Goal: Task Accomplishment & Management: Manage account settings

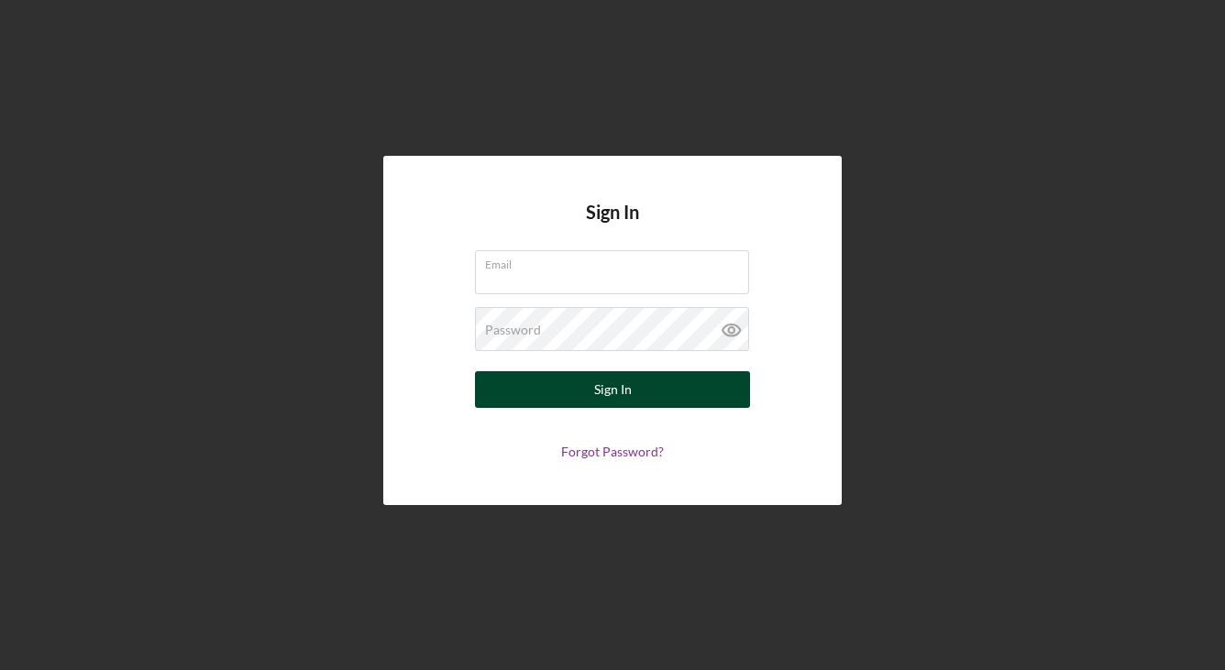
type input "[EMAIL_ADDRESS][DOMAIN_NAME]"
click at [614, 378] on div "Sign In" at bounding box center [613, 389] width 38 height 37
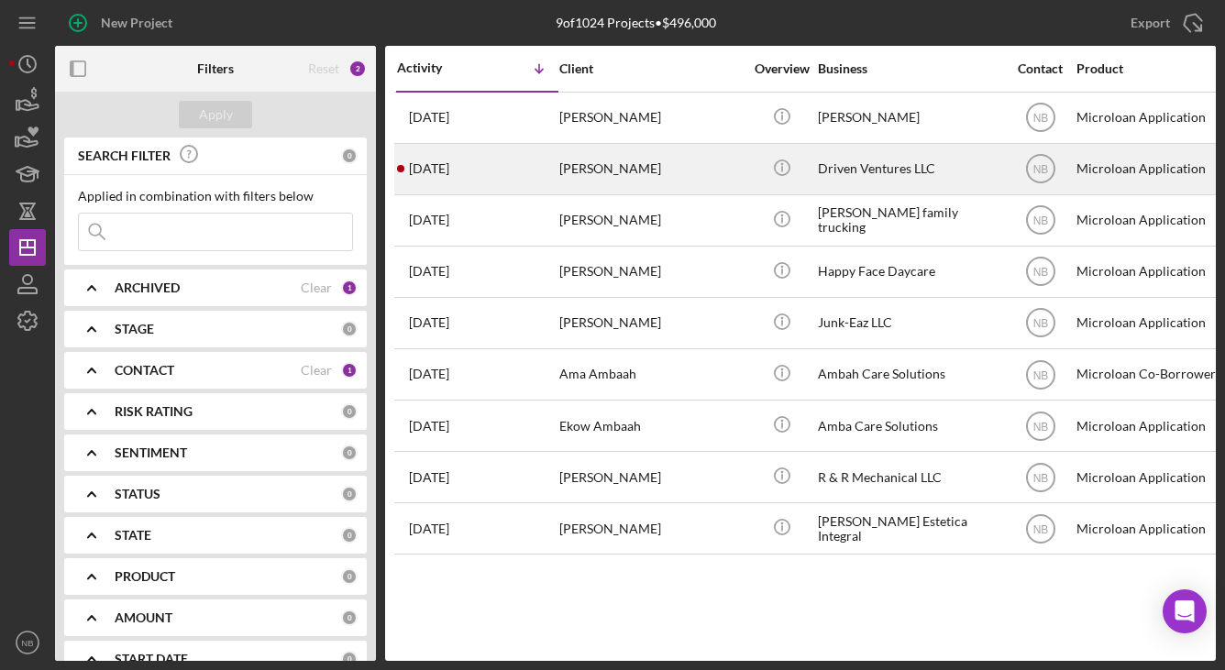
click at [670, 179] on div "[PERSON_NAME]" at bounding box center [650, 169] width 183 height 49
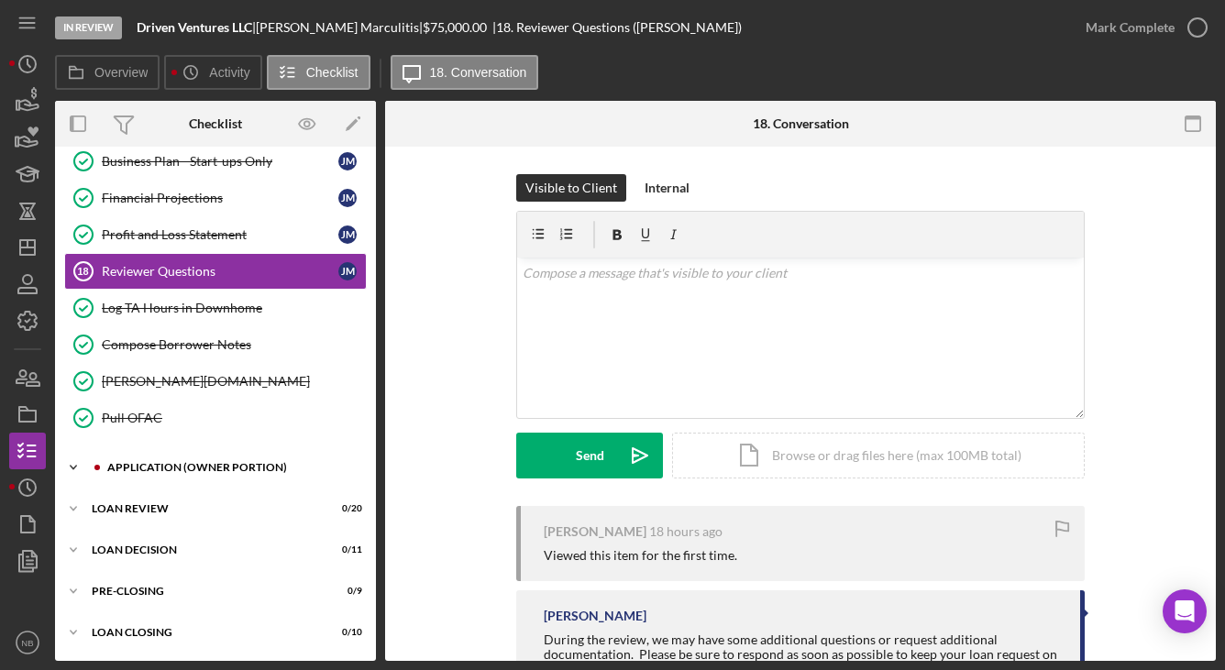
click at [213, 458] on div "Icon/Expander APPLICATION (OWNER PORTION) 14 / 17" at bounding box center [215, 467] width 321 height 37
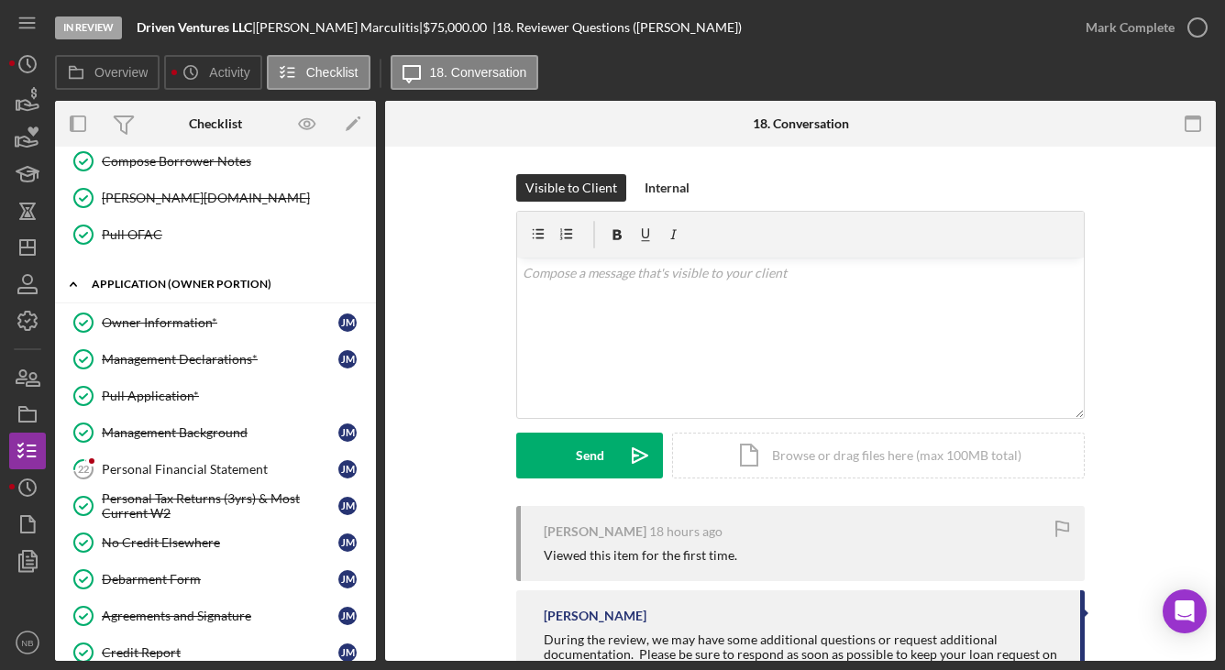
scroll to position [935, 0]
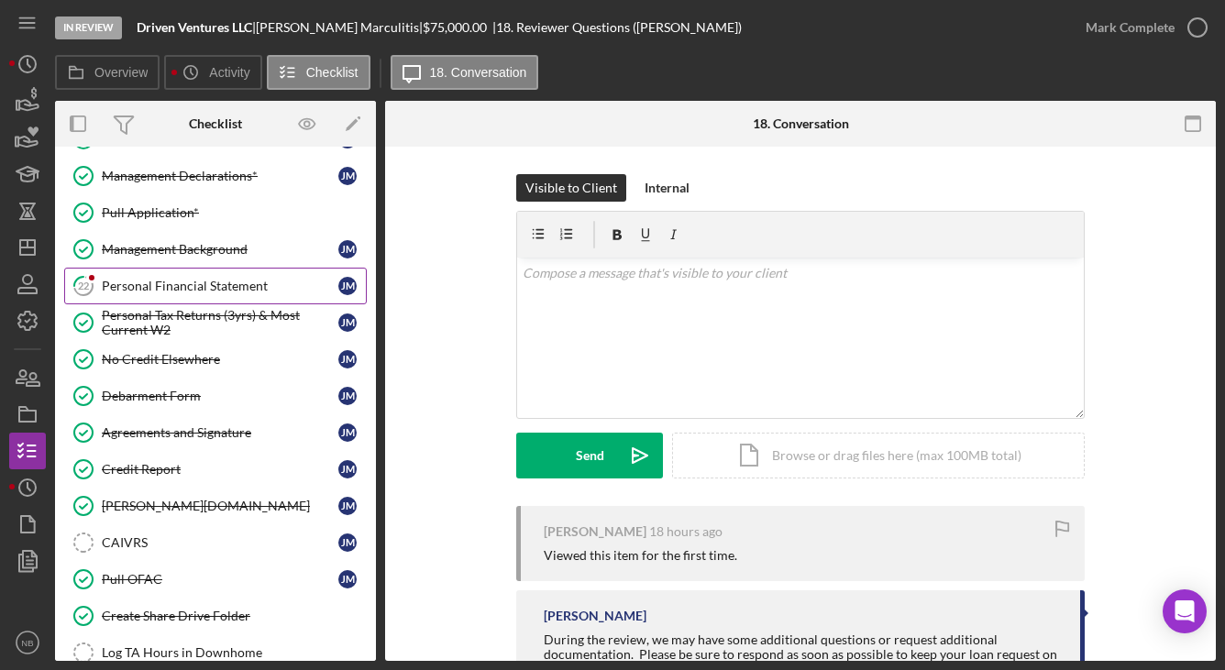
click at [176, 286] on div "Personal Financial Statement" at bounding box center [220, 286] width 237 height 15
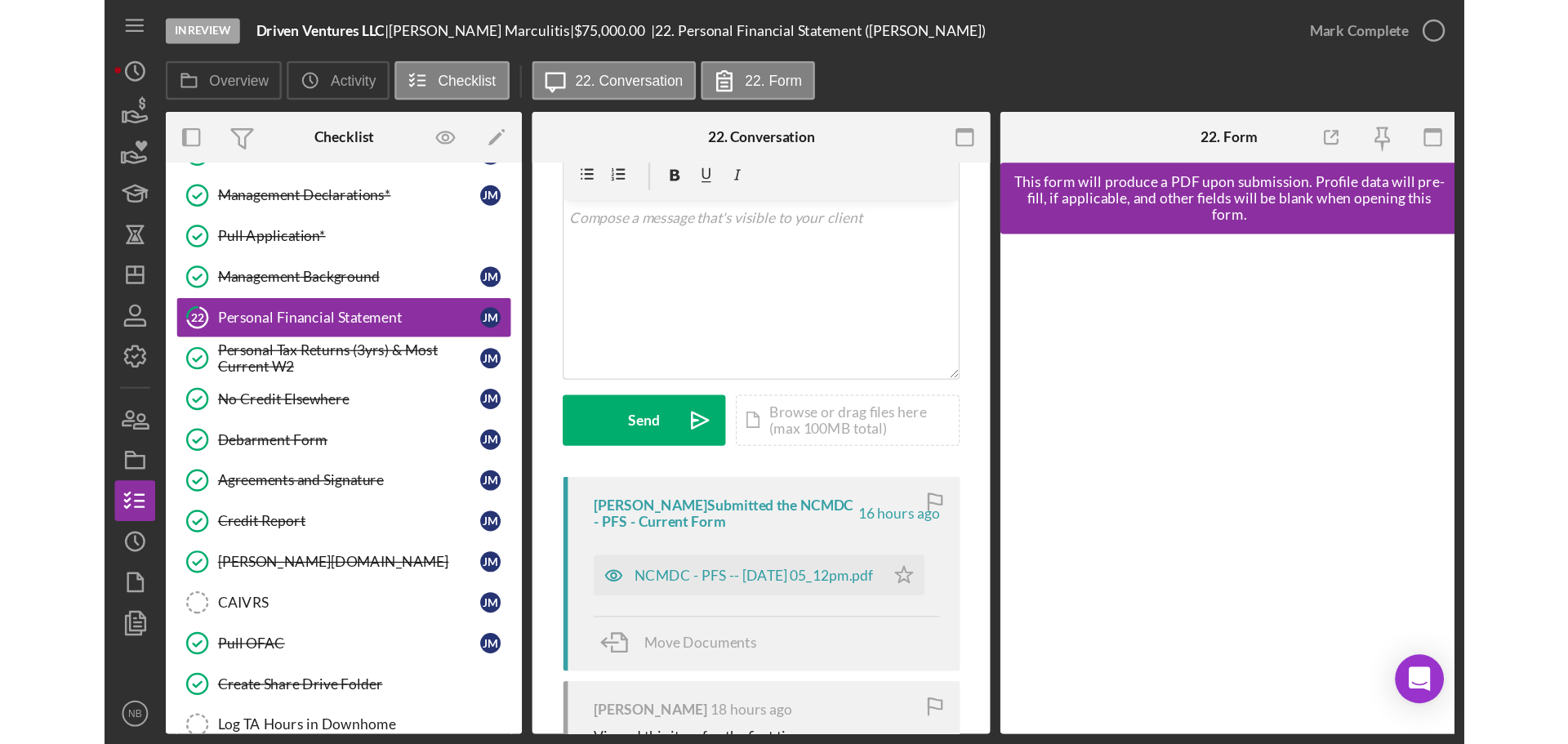
scroll to position [163, 0]
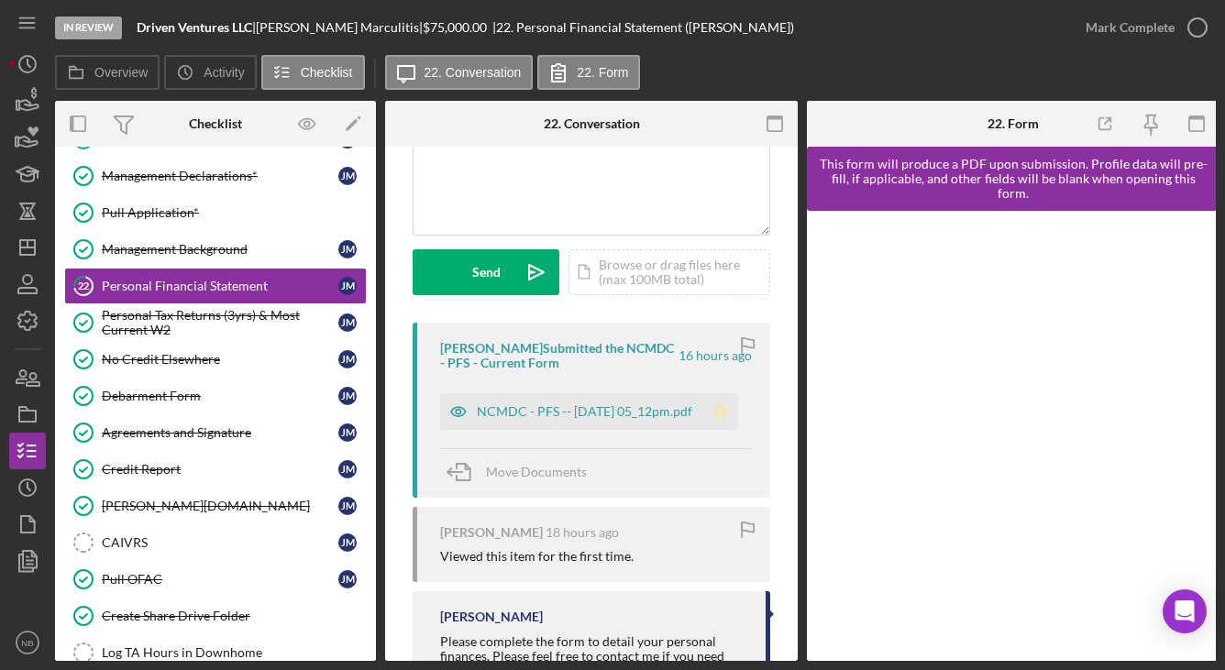
click at [710, 413] on icon "Icon/Star" at bounding box center [719, 411] width 37 height 37
click at [542, 409] on div "NCMDC - PFS -- [DATE] 05_12pm.pdf" at bounding box center [584, 411] width 215 height 15
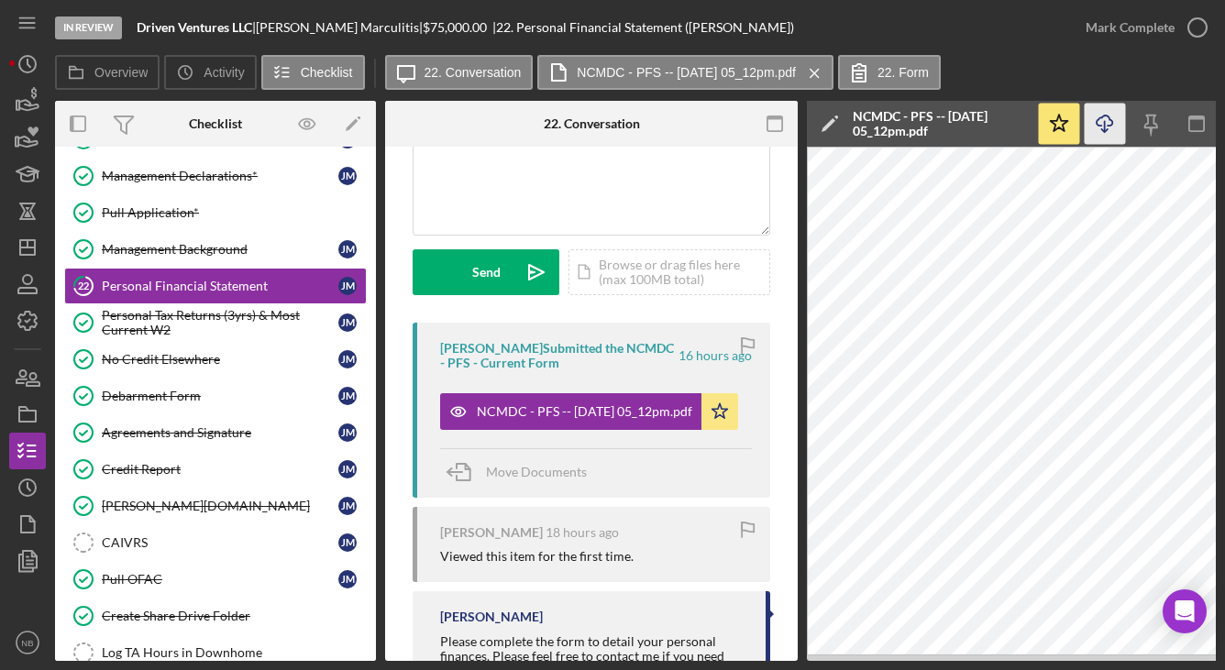
click at [1113, 127] on icon "Icon/Download" at bounding box center [1105, 124] width 41 height 41
click at [32, 259] on icon "Icon/Dashboard" at bounding box center [28, 248] width 46 height 46
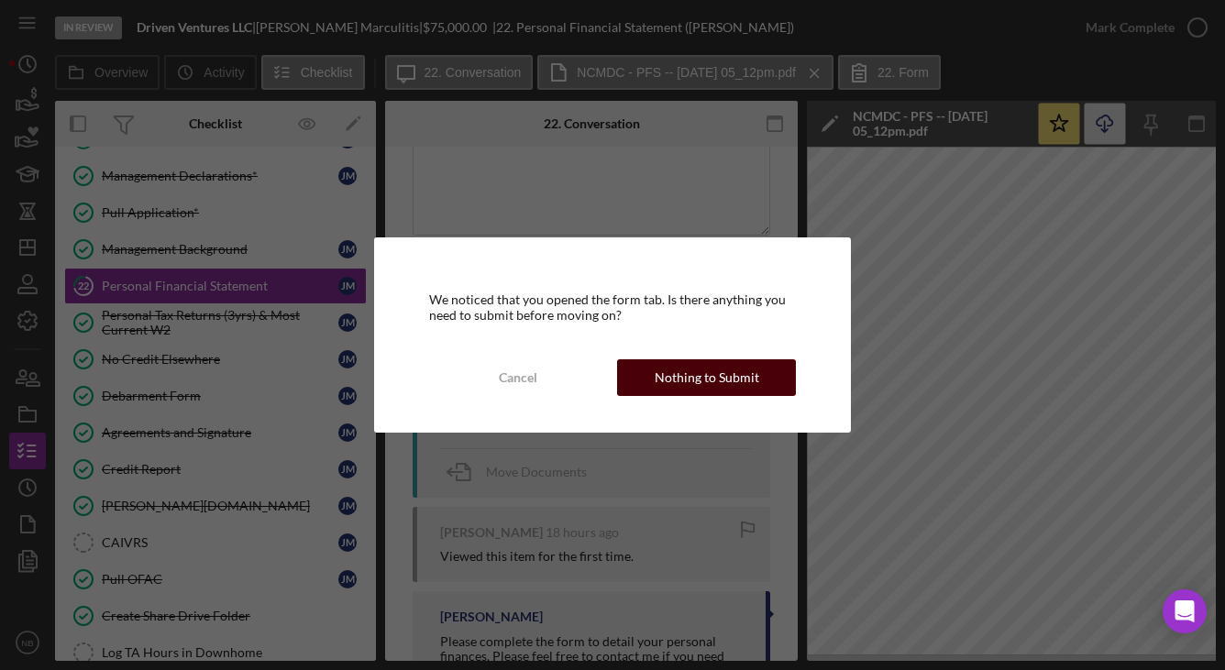
click at [741, 379] on div "Nothing to Submit" at bounding box center [707, 377] width 105 height 37
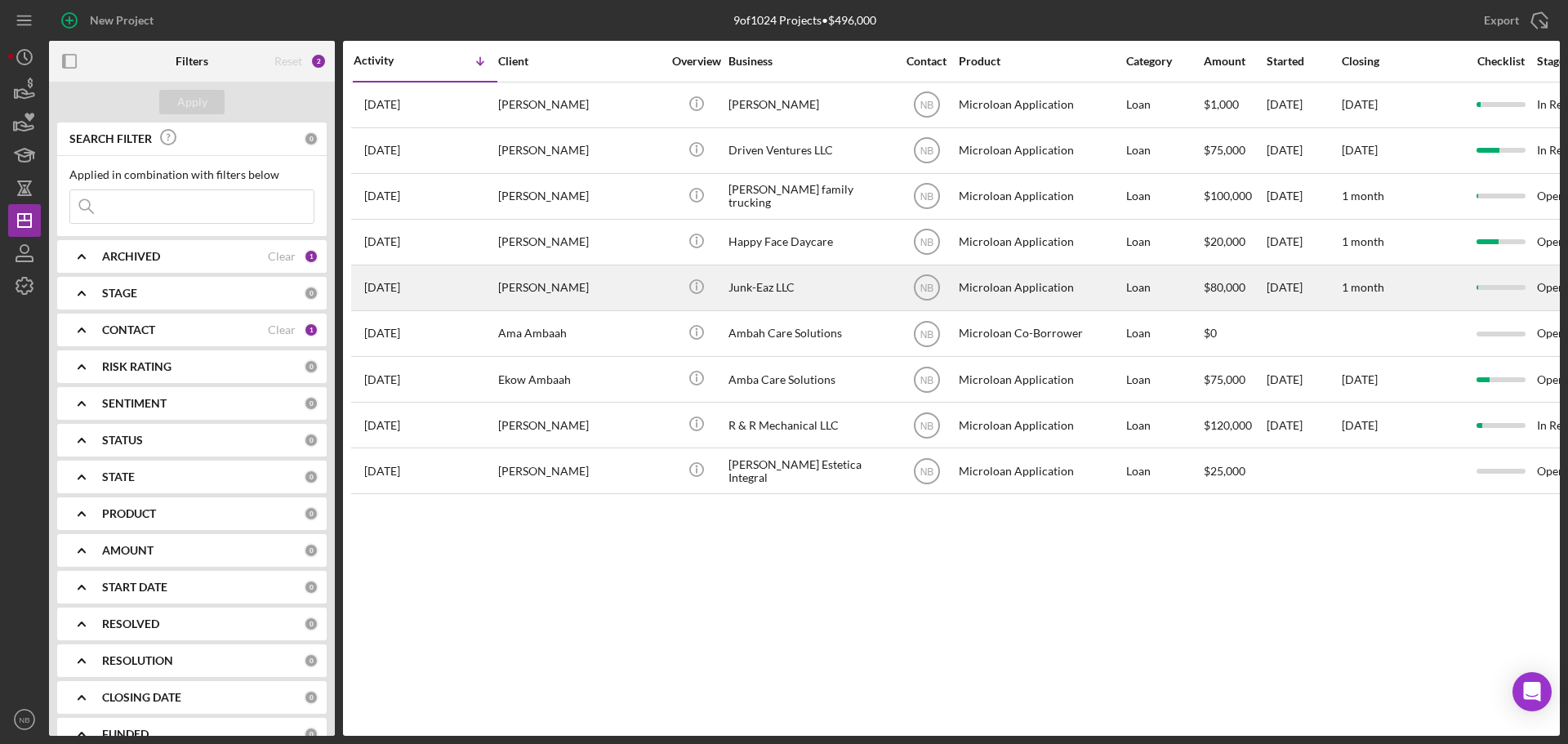
click at [797, 298] on div "Junk-Eaz LLC" at bounding box center [810, 288] width 163 height 44
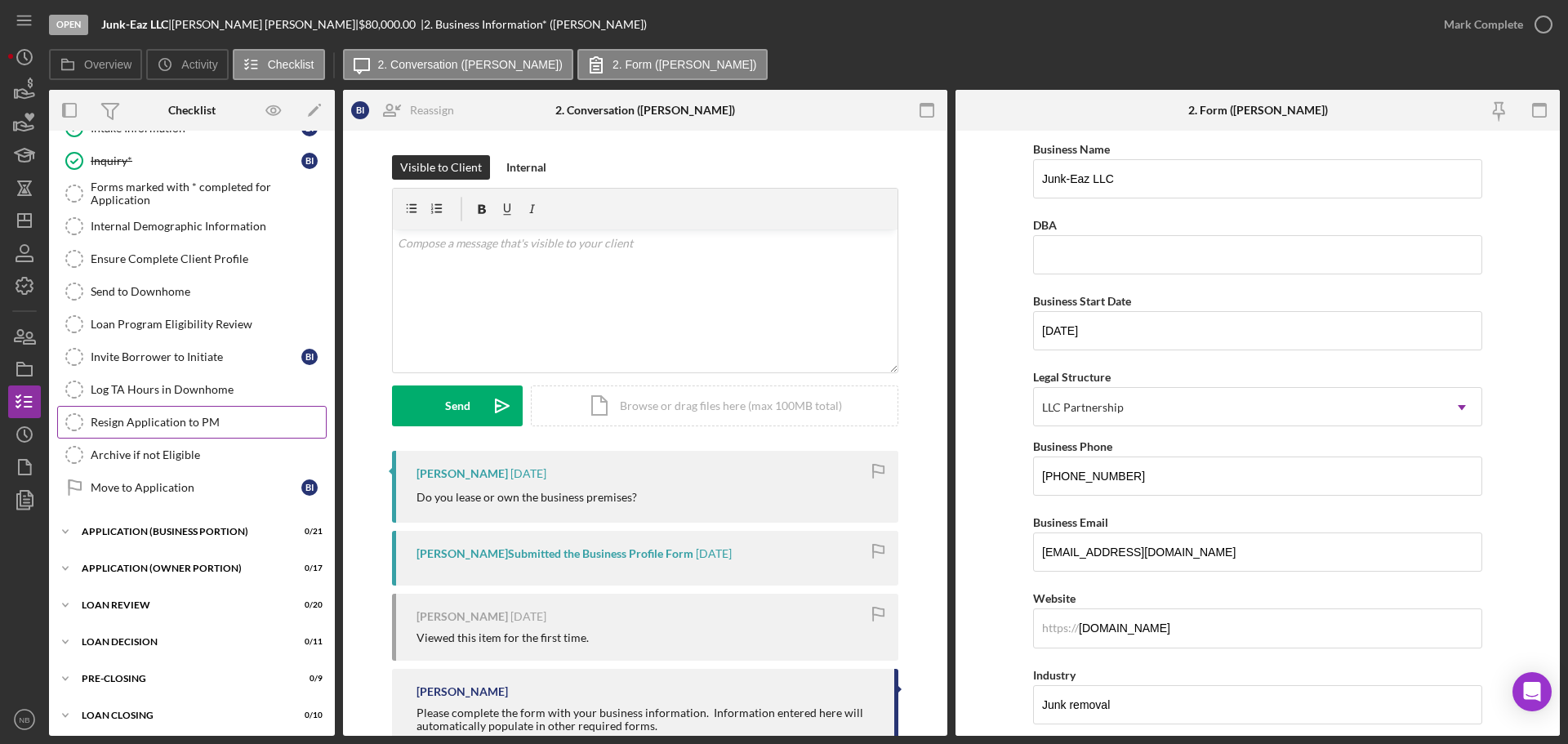
scroll to position [200, 0]
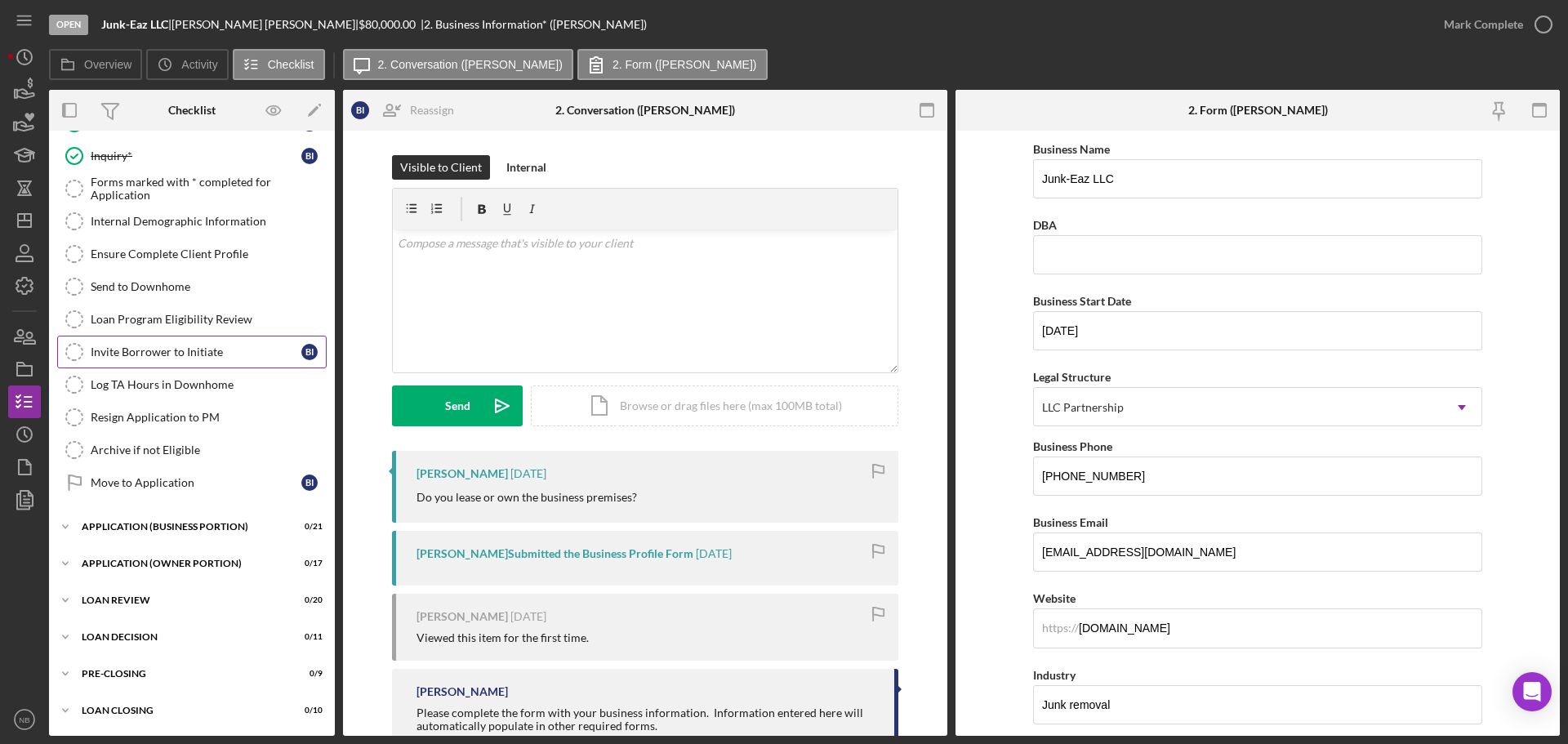
click at [188, 338] on link "Invite Borrower to Initiate Invite Borrower to Initiate B I" at bounding box center [192, 352] width 270 height 33
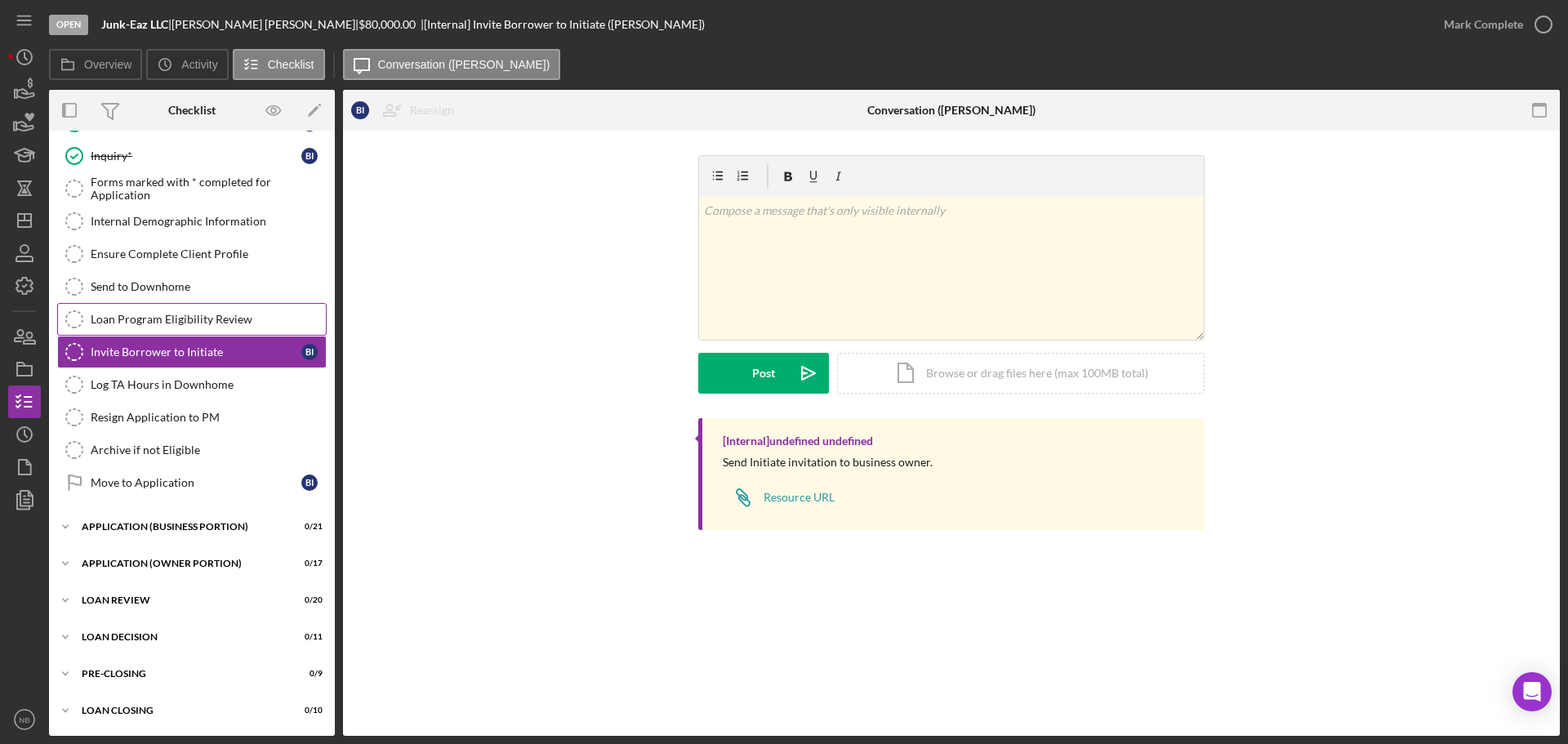
click at [196, 322] on div "Loan Program Eligibility Review" at bounding box center [208, 319] width 235 height 13
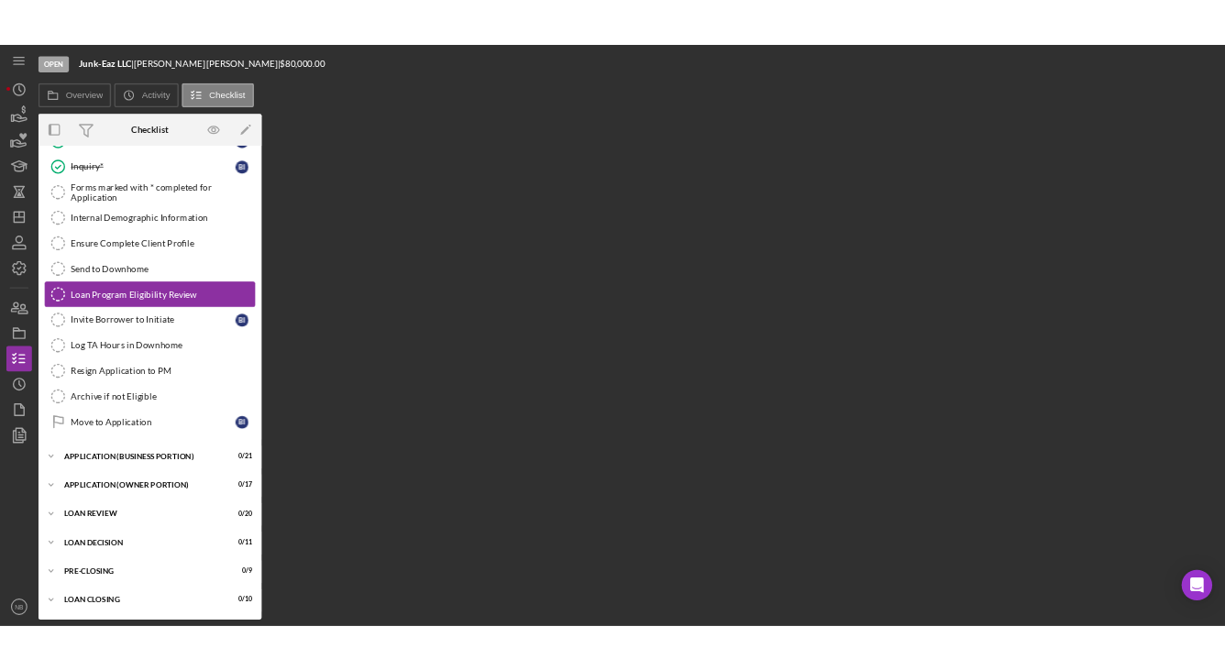
scroll to position [224, 0]
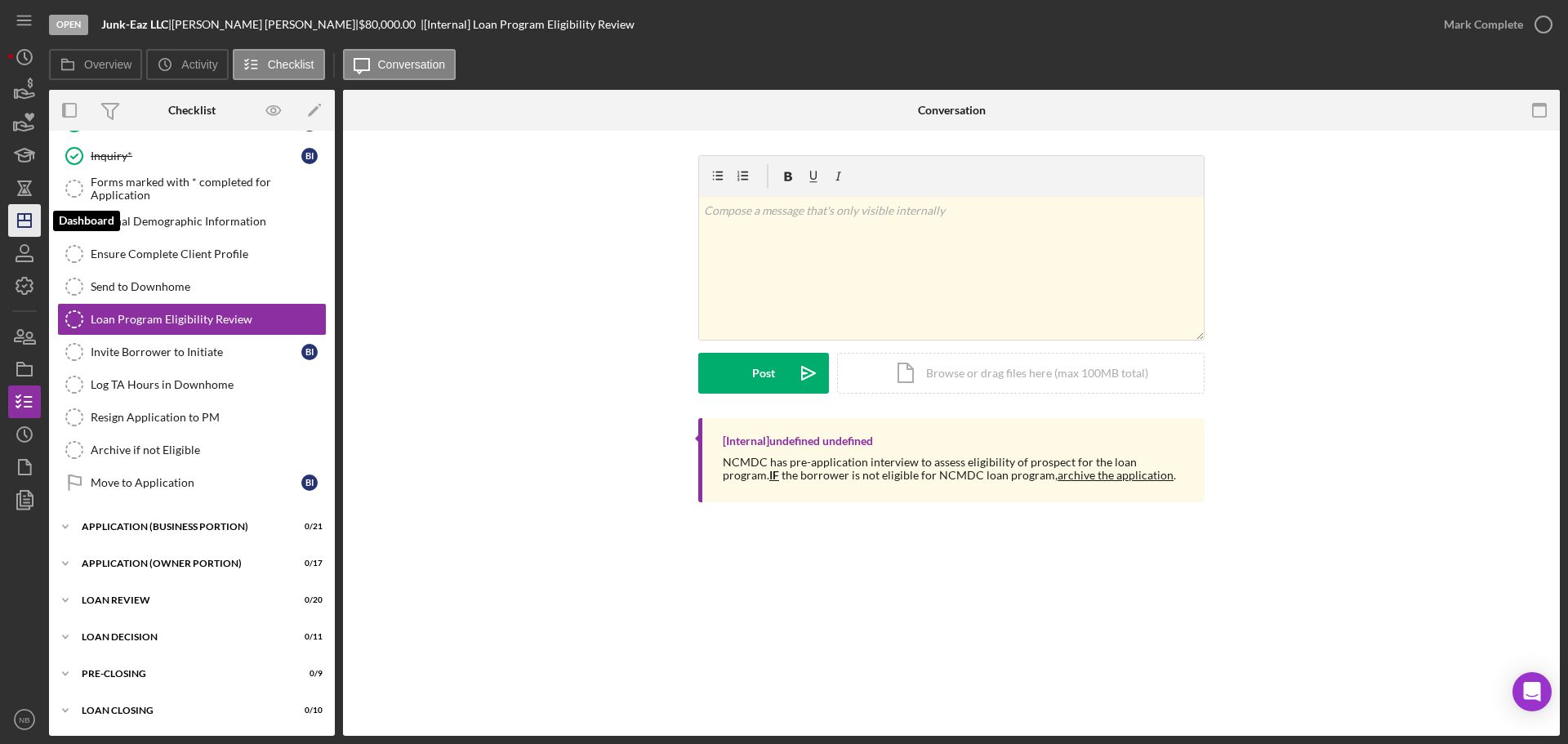
click at [22, 216] on icon "Icon/Dashboard" at bounding box center [25, 221] width 41 height 41
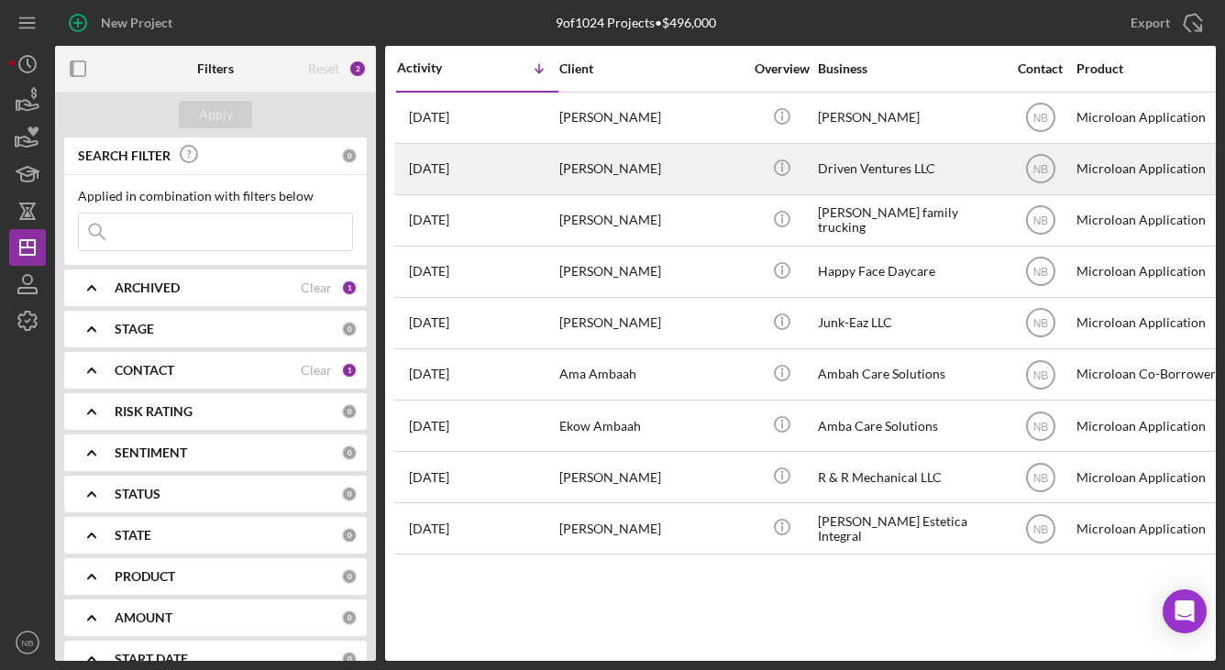
click at [677, 172] on div "[PERSON_NAME]" at bounding box center [650, 169] width 183 height 49
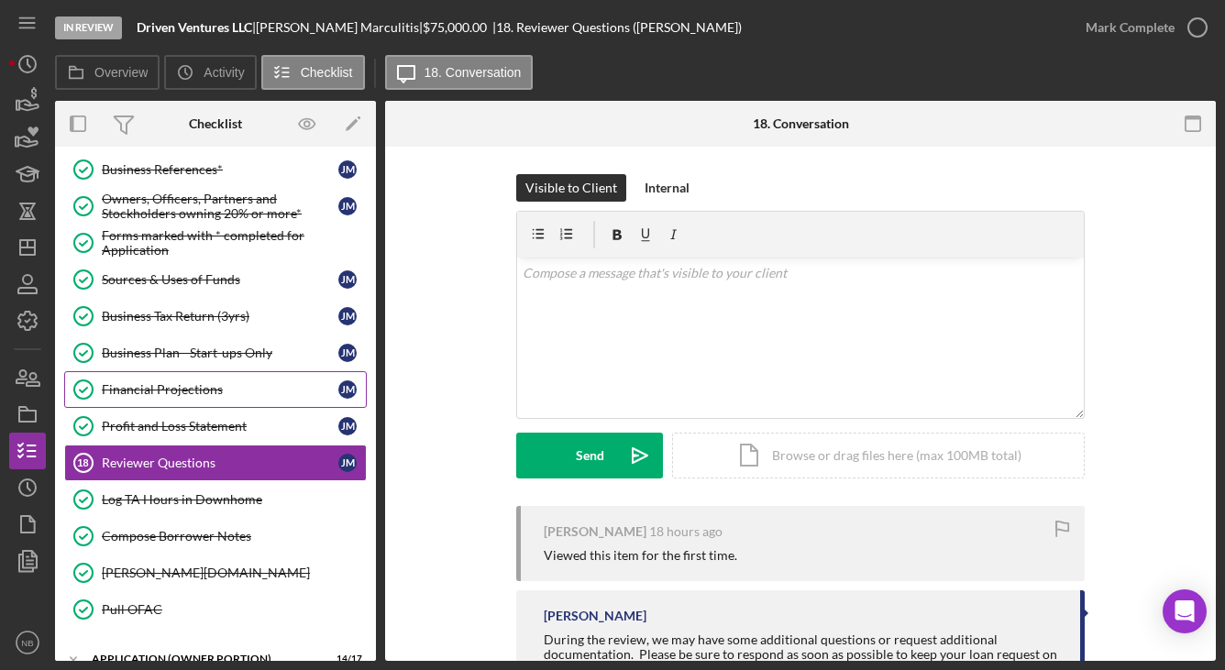
scroll to position [345, 0]
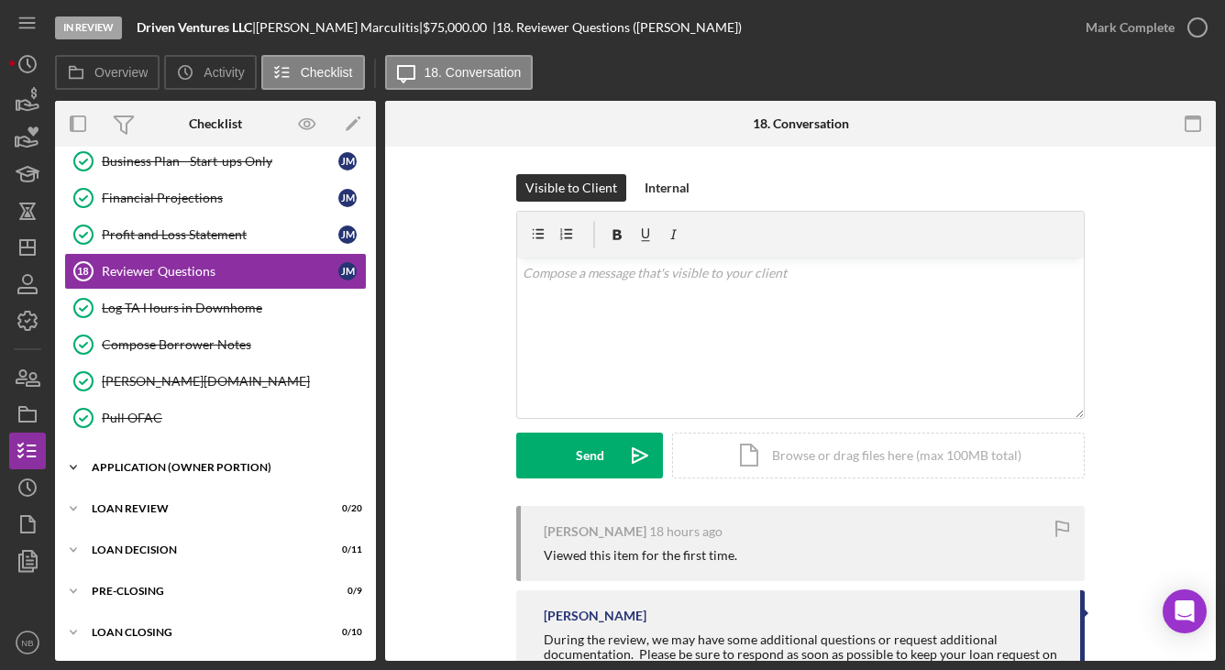
click at [206, 460] on div "Icon/Expander APPLICATION (OWNER PORTION) 14 / 17" at bounding box center [215, 467] width 321 height 37
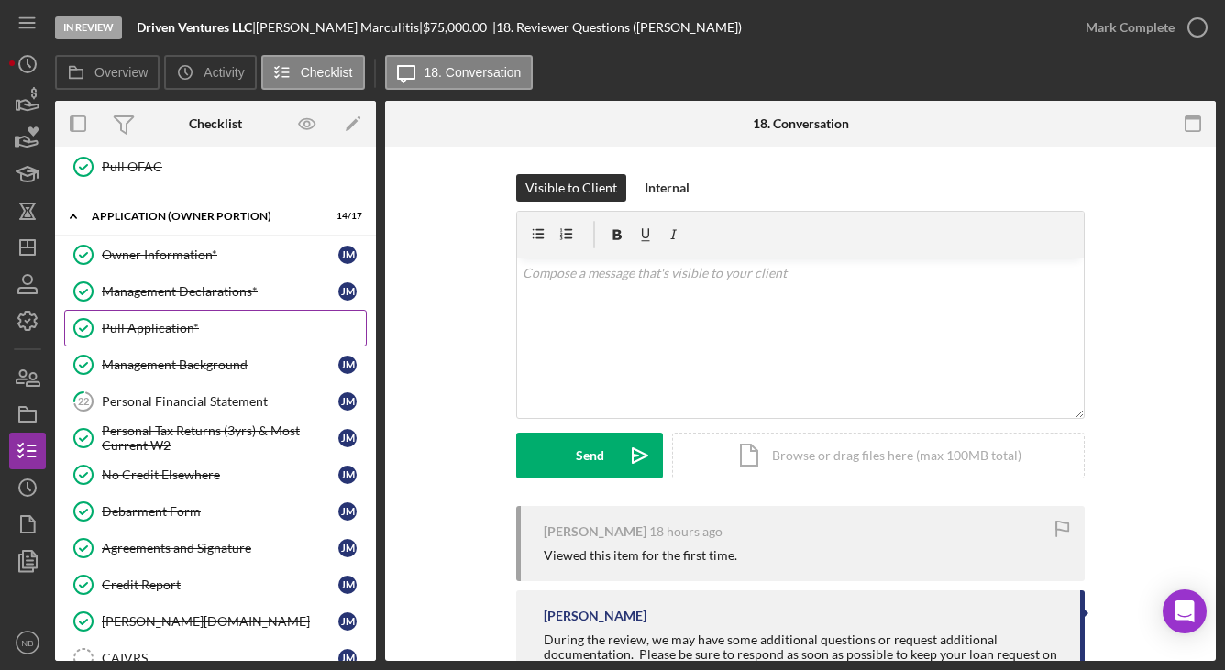
scroll to position [843, 0]
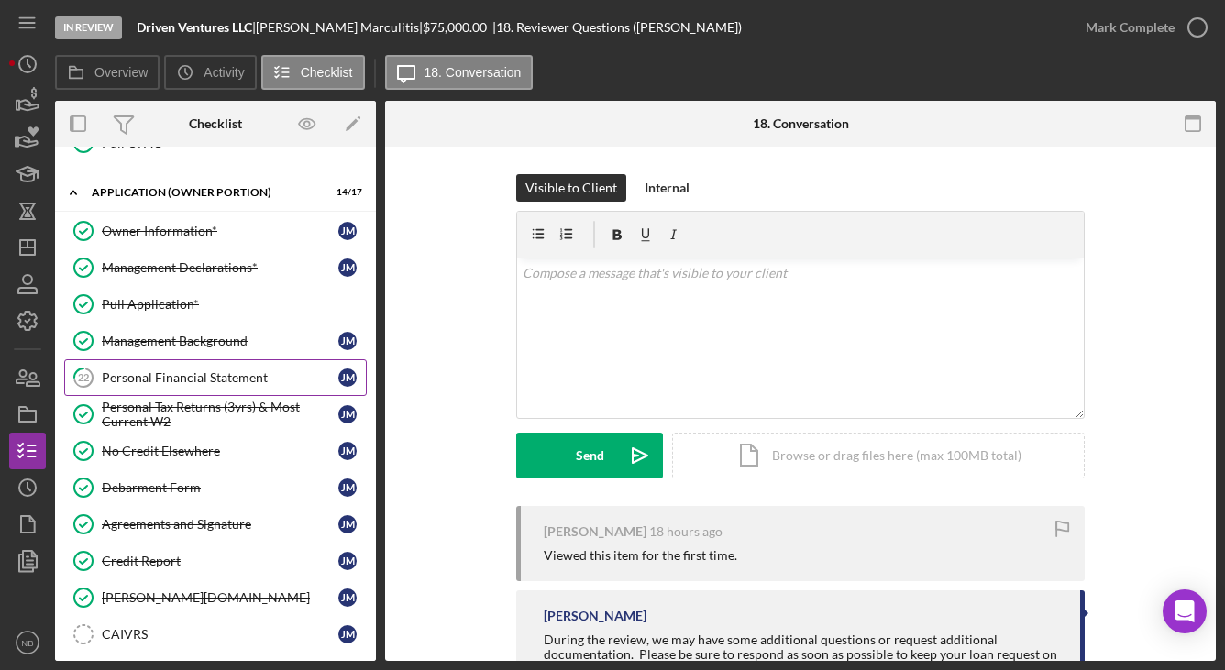
click at [193, 382] on div "Personal Financial Statement" at bounding box center [220, 377] width 237 height 15
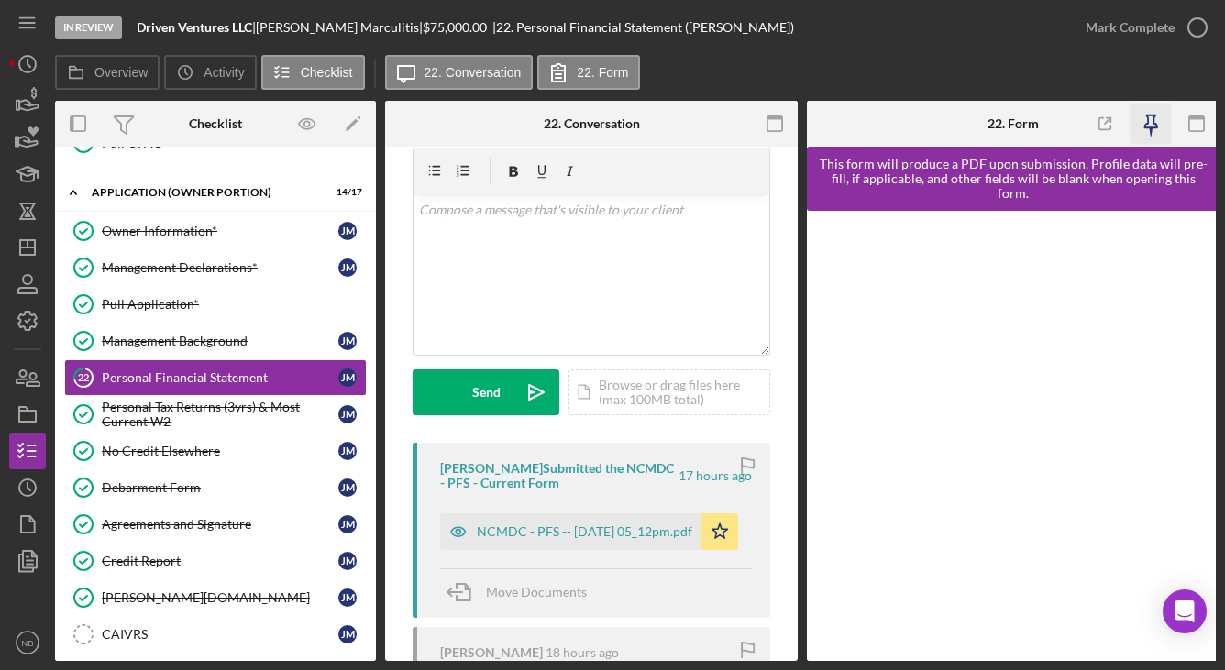
scroll to position [92, 0]
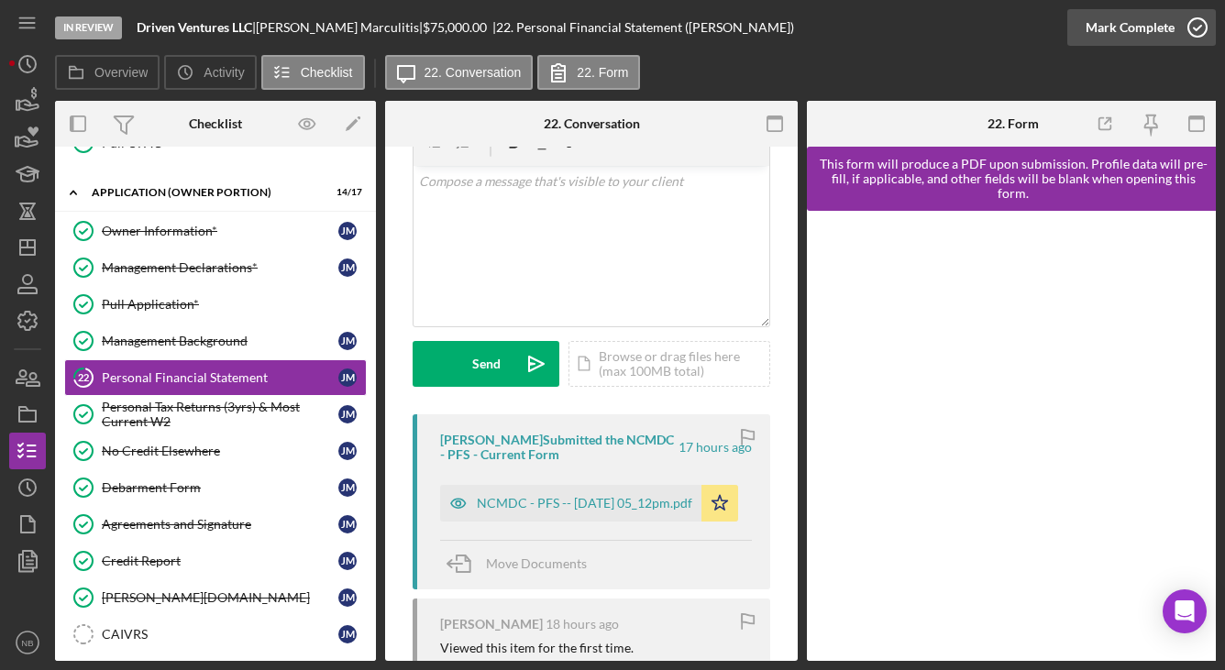
click at [1189, 39] on icon "button" at bounding box center [1197, 28] width 46 height 46
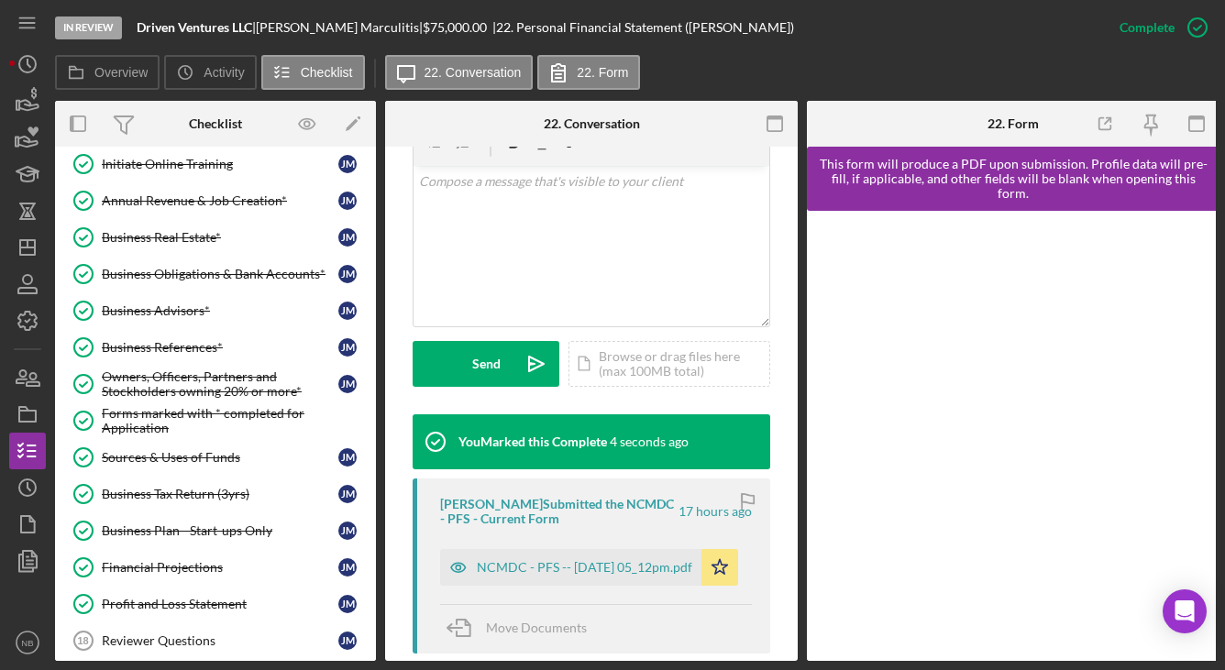
scroll to position [382, 0]
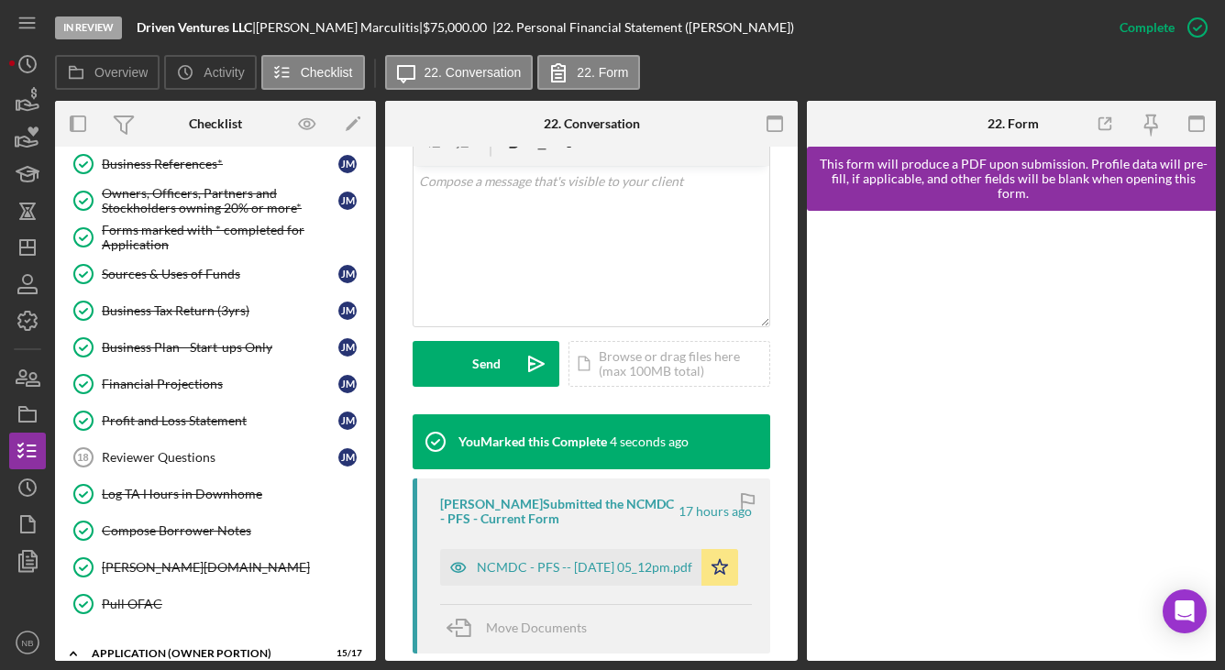
click at [193, 455] on div "Reviewer Questions" at bounding box center [220, 457] width 237 height 15
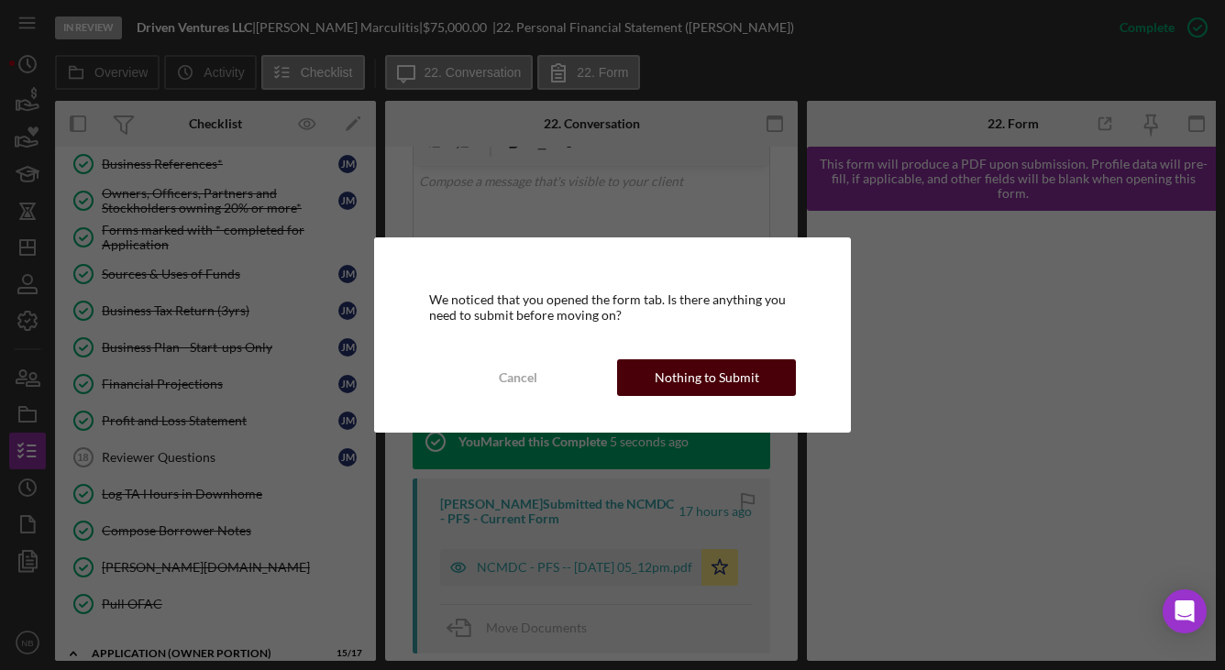
click at [656, 377] on button "Nothing to Submit" at bounding box center [706, 377] width 179 height 37
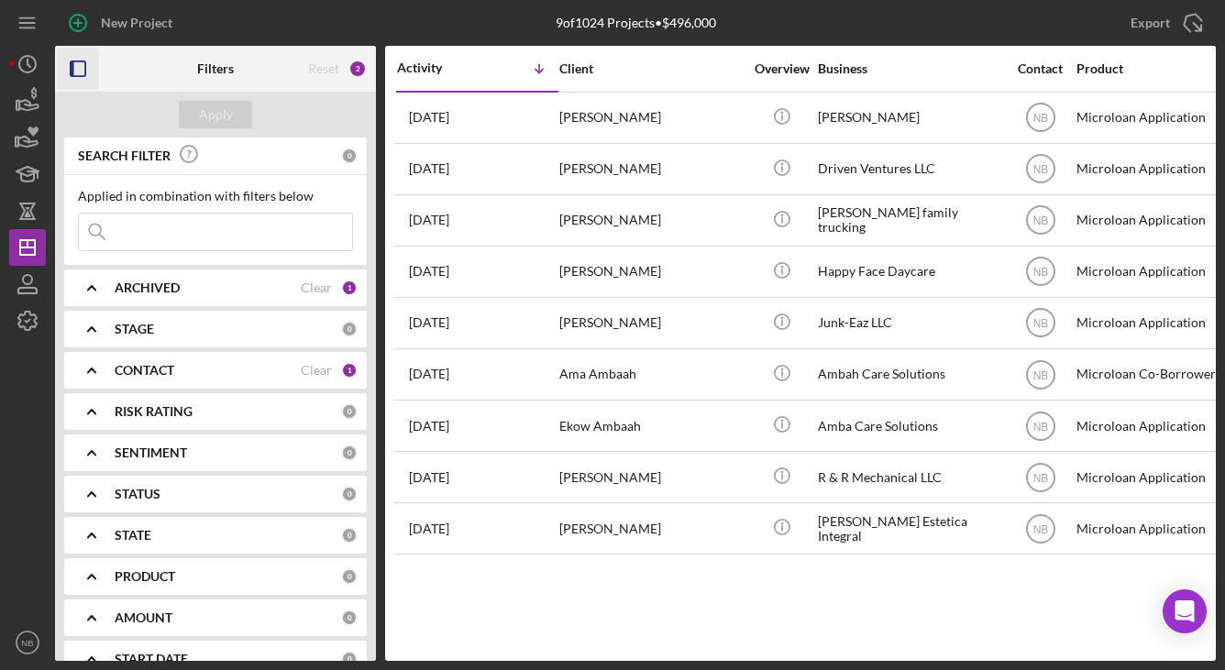
click at [79, 68] on icon "button" at bounding box center [78, 69] width 41 height 41
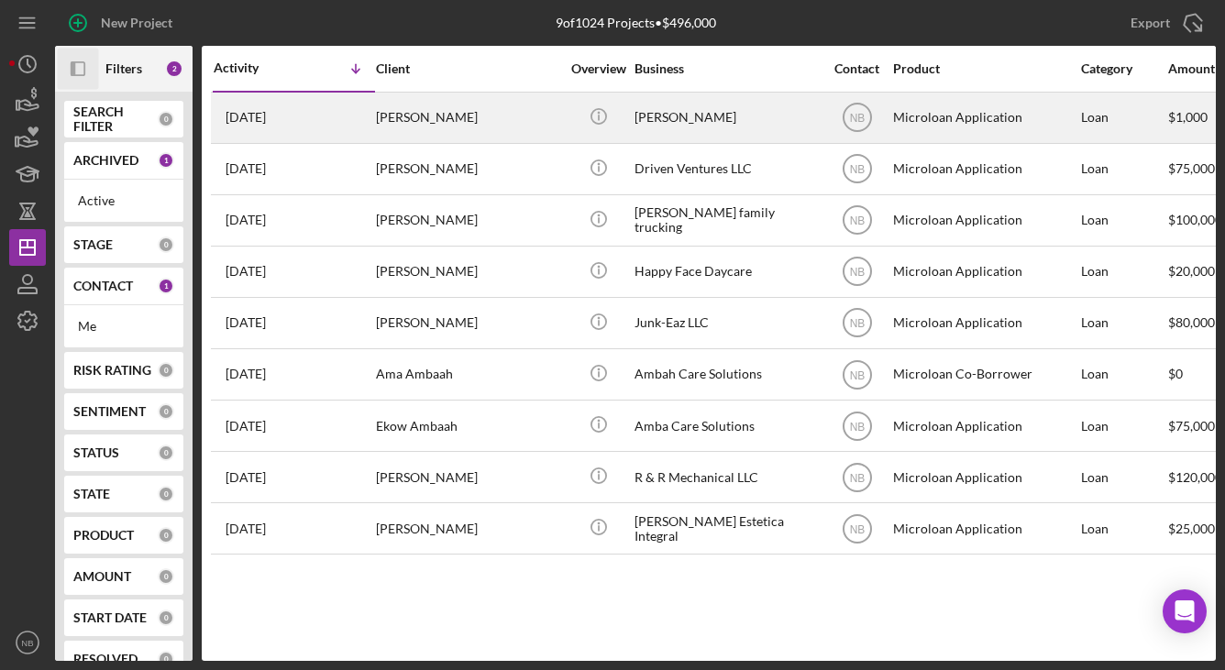
click at [406, 110] on div "[PERSON_NAME]" at bounding box center [467, 118] width 183 height 49
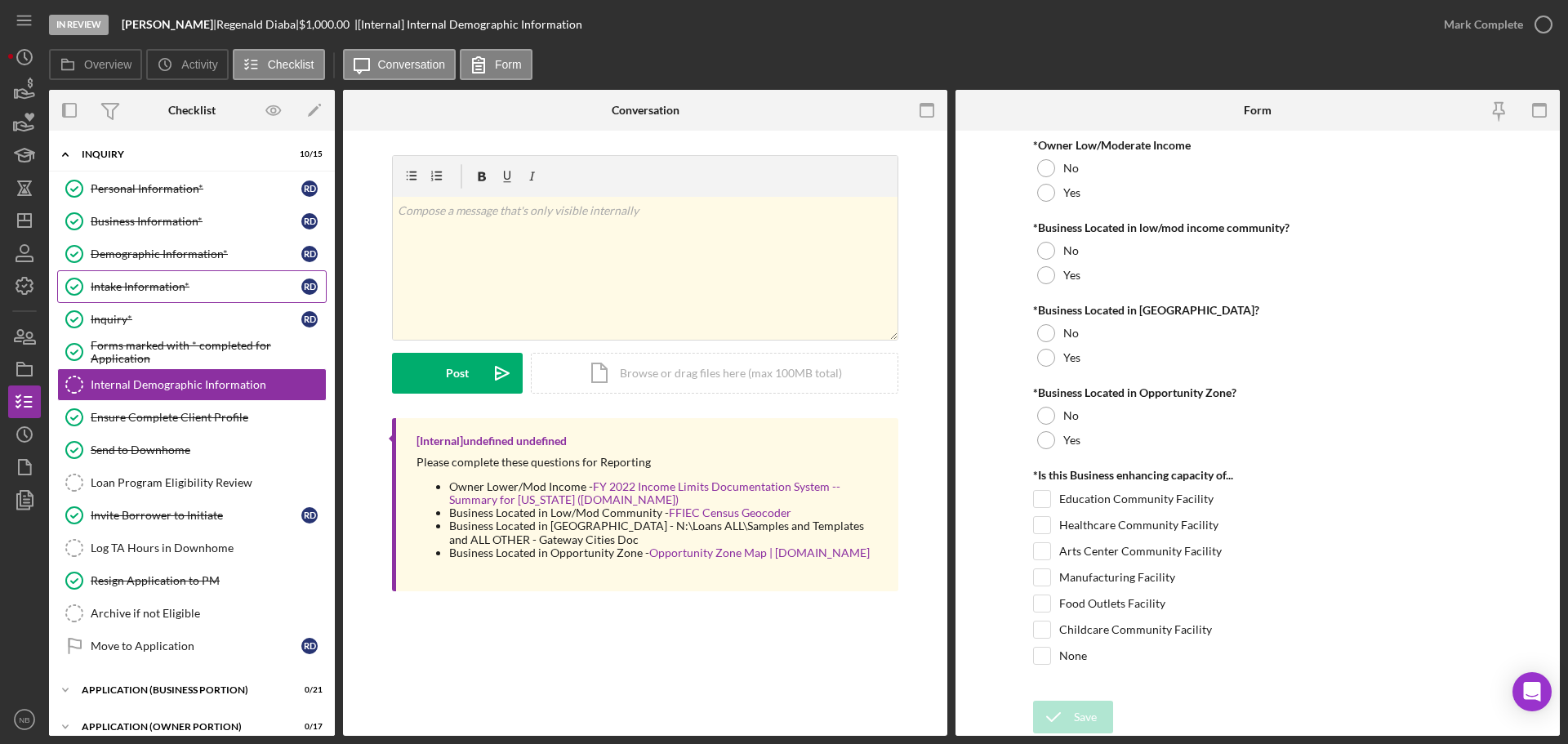
click at [139, 301] on link "Intake Information* Intake Information* R D" at bounding box center [192, 286] width 270 height 33
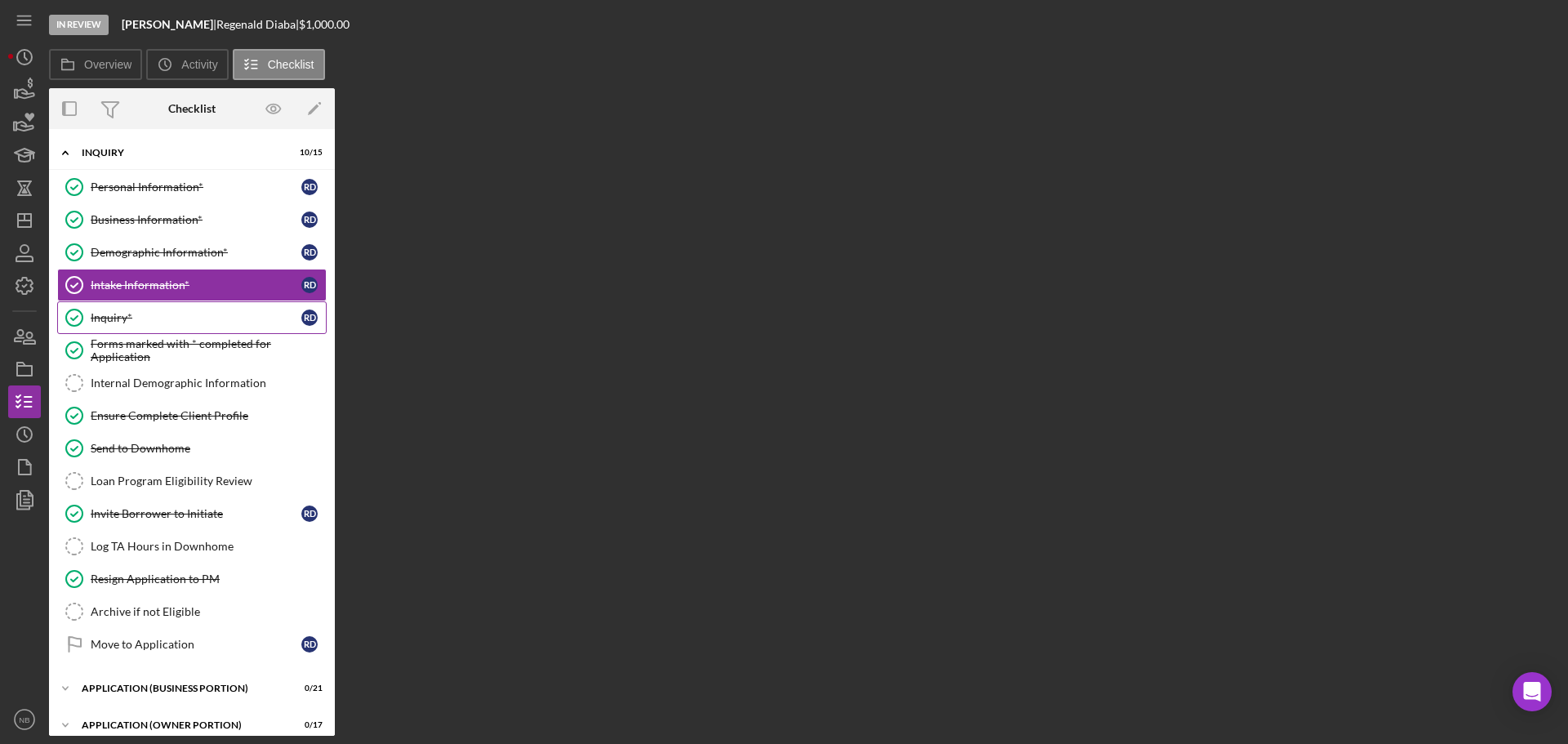
click at [137, 323] on div "Inquiry*" at bounding box center [196, 317] width 211 height 13
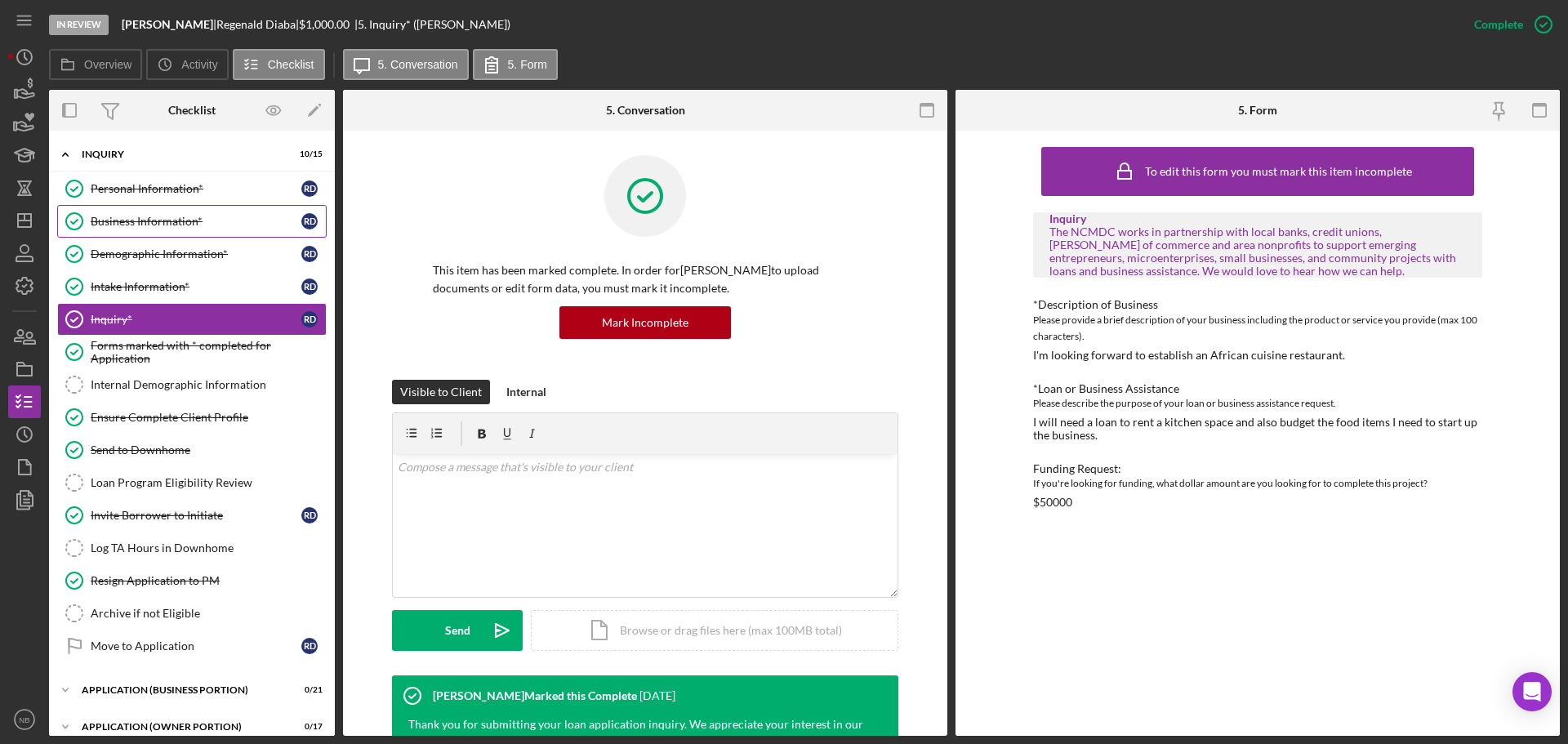
click at [147, 218] on div "Business Information*" at bounding box center [196, 221] width 211 height 13
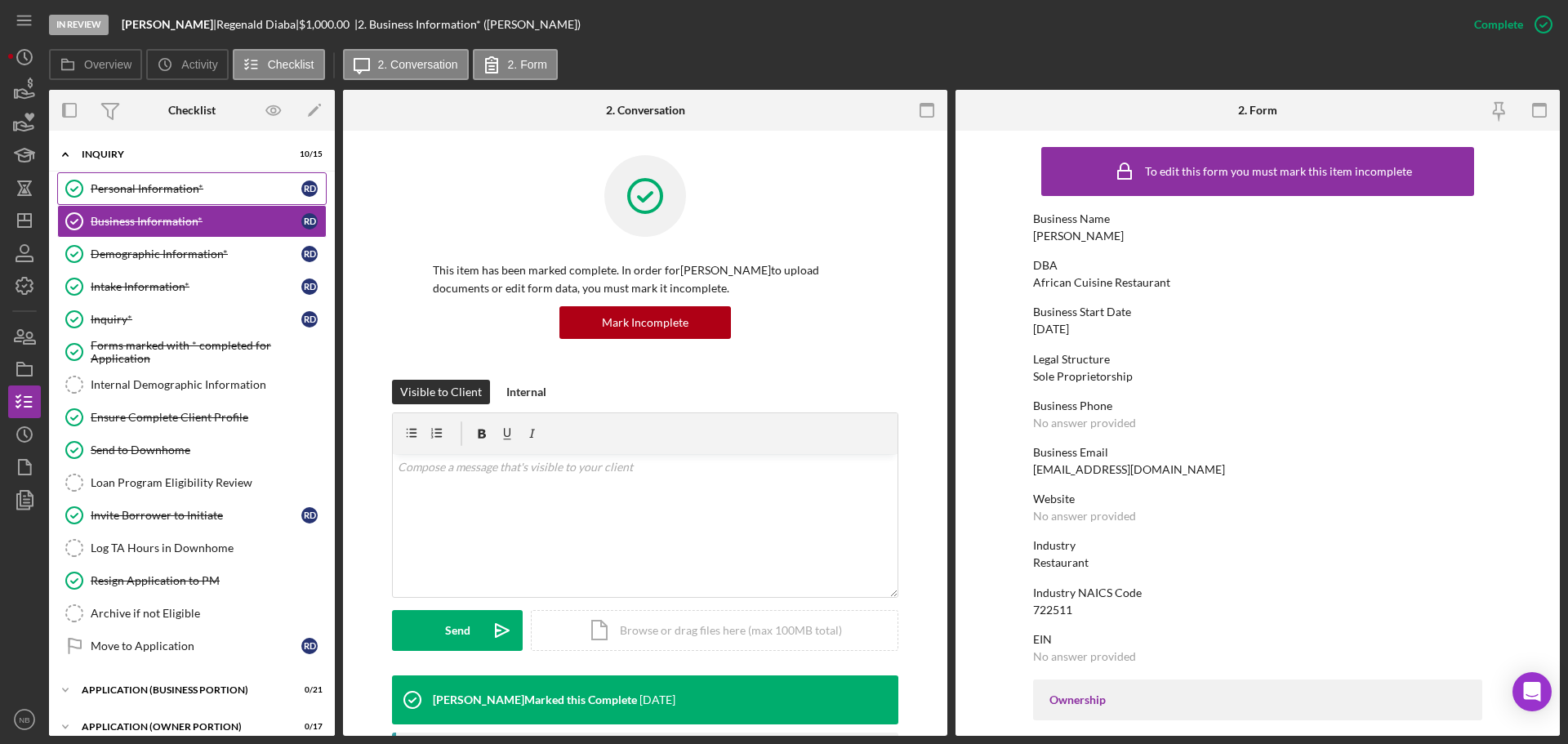
click at [155, 201] on link "Personal Information* Personal Information* R D" at bounding box center [192, 188] width 270 height 33
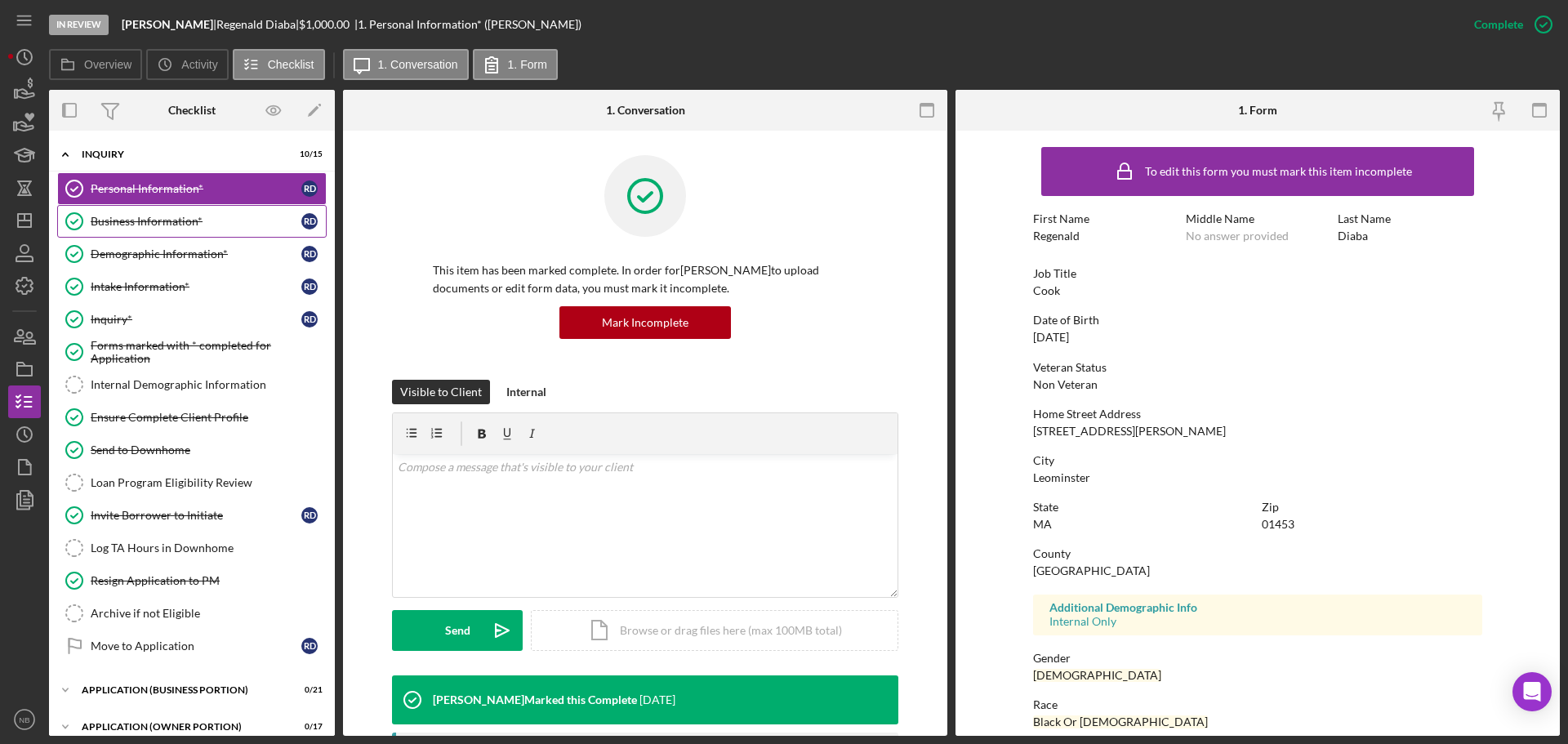
click at [182, 217] on div "Business Information*" at bounding box center [196, 221] width 211 height 13
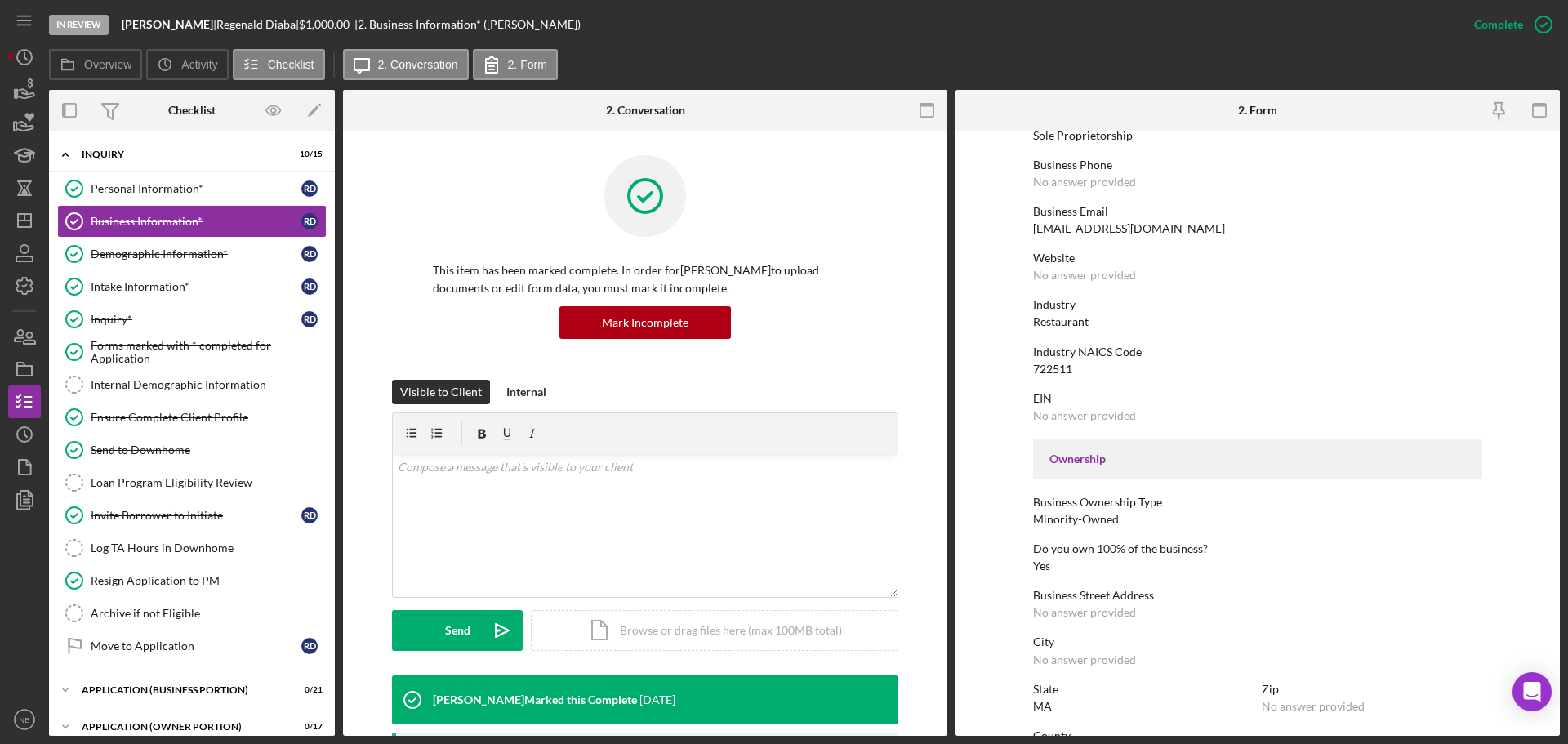
scroll to position [408, 0]
